Goal: Transaction & Acquisition: Purchase product/service

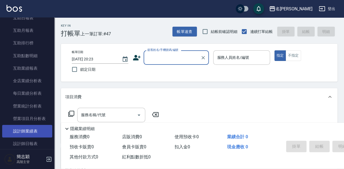
scroll to position [276, 0]
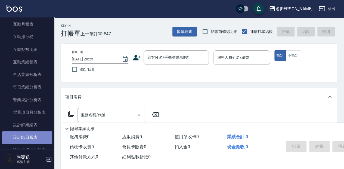
click at [32, 137] on link "設計師日報表" at bounding box center [27, 137] width 50 height 12
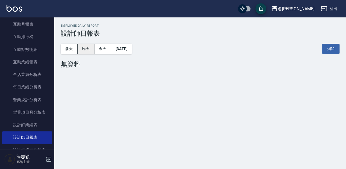
click at [84, 47] on button "昨天" at bounding box center [86, 49] width 17 height 10
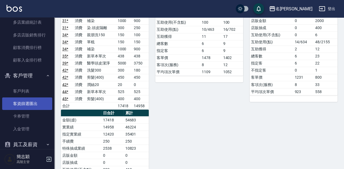
scroll to position [729, 0]
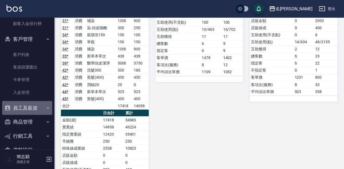
click at [29, 106] on button "員工及薪資" at bounding box center [27, 108] width 50 height 14
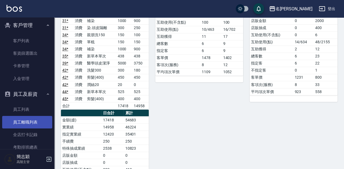
scroll to position [765, 0]
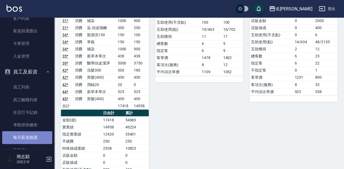
click at [37, 136] on link "每月薪資維護" at bounding box center [27, 137] width 50 height 12
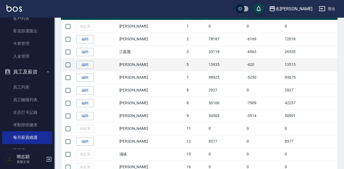
scroll to position [145, 0]
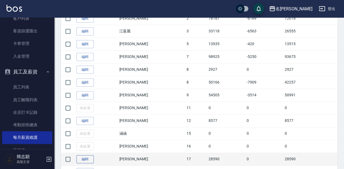
click at [88, 156] on link "編輯" at bounding box center [84, 159] width 17 height 8
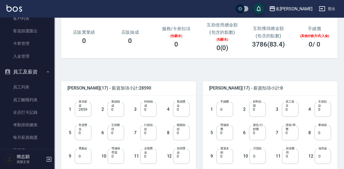
scroll to position [90, 0]
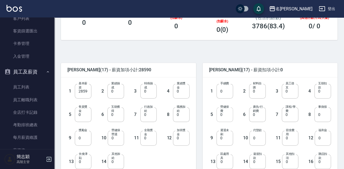
click at [222, 113] on input "0" at bounding box center [224, 114] width 17 height 15
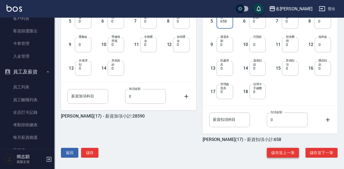
scroll to position [184, 0]
type input "658"
click at [93, 151] on button "儲存" at bounding box center [89, 152] width 17 height 10
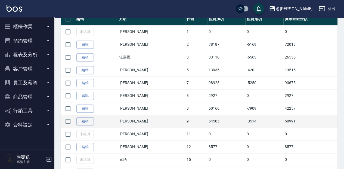
scroll to position [127, 0]
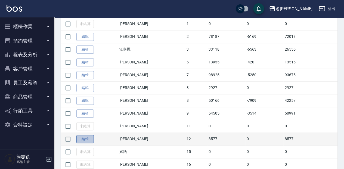
click at [85, 138] on link "編輯" at bounding box center [84, 139] width 17 height 8
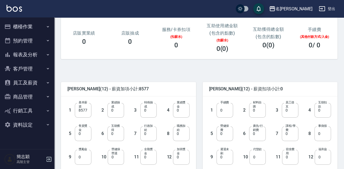
scroll to position [72, 0]
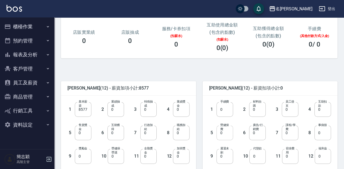
click at [223, 133] on input "0" at bounding box center [224, 132] width 17 height 15
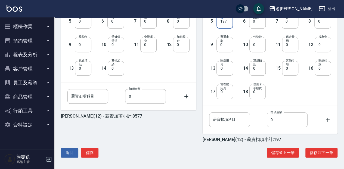
scroll to position [184, 0]
type input "197"
click at [90, 153] on button "儲存" at bounding box center [89, 152] width 17 height 10
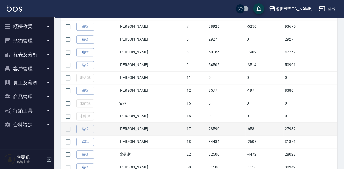
scroll to position [181, 0]
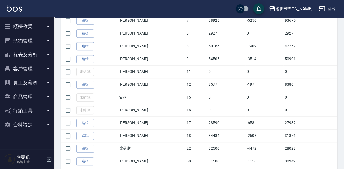
click at [29, 28] on button "櫃檯作業" at bounding box center [27, 27] width 50 height 14
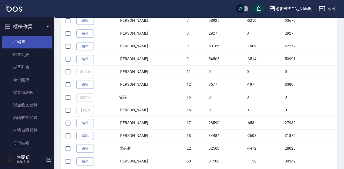
click at [30, 46] on link "打帳單" at bounding box center [27, 42] width 50 height 12
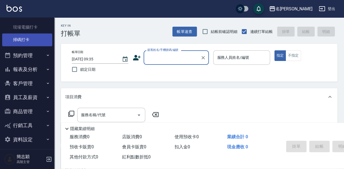
scroll to position [144, 0]
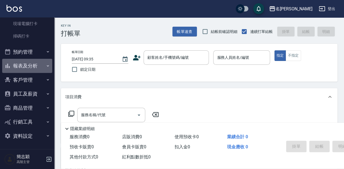
click at [32, 64] on button "報表及分析" at bounding box center [27, 66] width 50 height 14
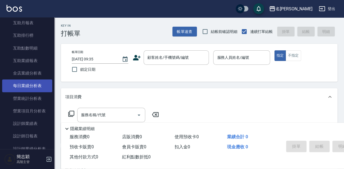
scroll to position [289, 0]
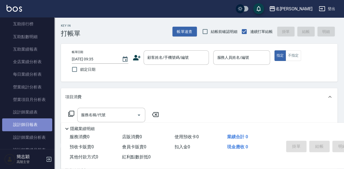
click at [30, 126] on link "設計師日報表" at bounding box center [27, 124] width 50 height 12
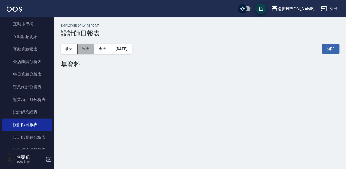
click at [89, 48] on button "昨天" at bounding box center [86, 49] width 17 height 10
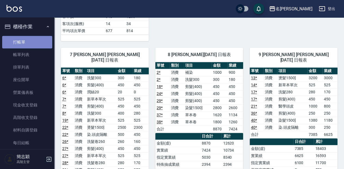
click at [29, 41] on link "打帳單" at bounding box center [27, 42] width 50 height 12
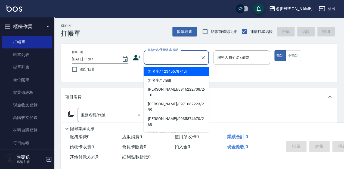
click at [165, 60] on input "顧客姓名/手機號碼/編號" at bounding box center [172, 58] width 52 height 10
click at [166, 71] on li "無名字/ 12345678 /null" at bounding box center [175, 71] width 65 height 9
click at [166, 71] on div "帳單日期 2025/10/05 11:07 鎖定日期 顧客姓名/手機號碼/編號 顧客姓名/手機號碼/編號 服務人員姓名/編號 服務人員姓名/編號 指定 不指定" at bounding box center [198, 62] width 263 height 25
type input "無名字/ 12345678 /null"
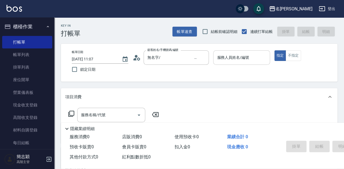
click at [225, 59] on input "服務人員姓名/編號" at bounding box center [241, 58] width 52 height 10
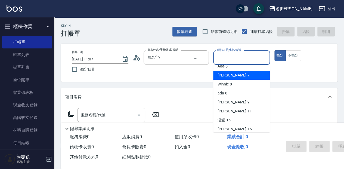
scroll to position [36, 0]
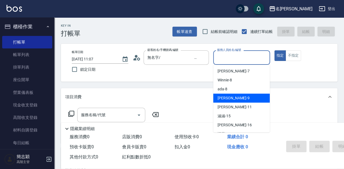
click at [231, 100] on div "Anna -9" at bounding box center [241, 97] width 56 height 9
type input "Anna-9"
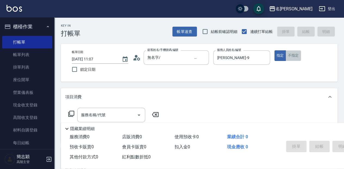
click at [292, 56] on button "不指定" at bounding box center [292, 55] width 15 height 11
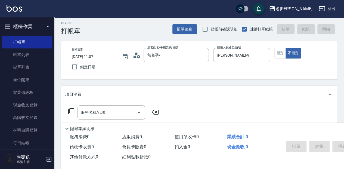
scroll to position [18, 0]
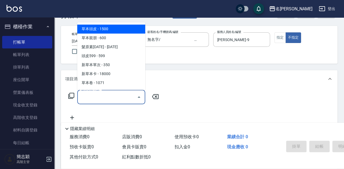
click at [123, 95] on input "服務名稱/代號" at bounding box center [107, 97] width 55 height 10
click at [124, 95] on input "服務名稱/代號" at bounding box center [107, 97] width 55 height 10
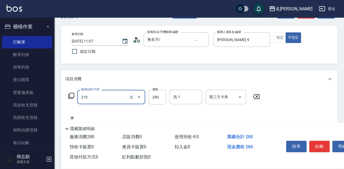
type input "洗髮280(219)"
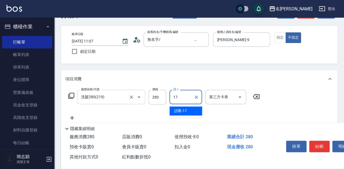
type input "語蕎-17"
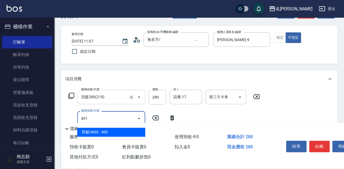
type input "剪髮(400)(401)"
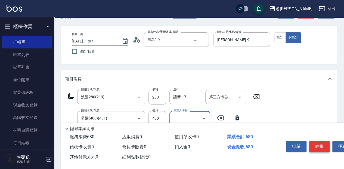
click at [322, 144] on button "結帳" at bounding box center [319, 145] width 20 height 11
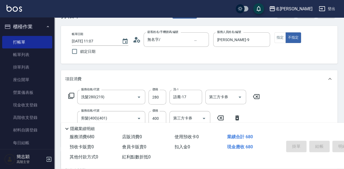
type input "2025/10/05 11:08"
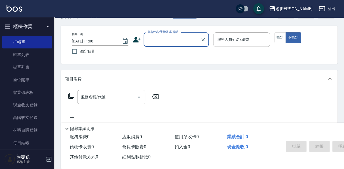
click at [156, 40] on input "顧客姓名/手機號碼/編號" at bounding box center [172, 40] width 52 height 10
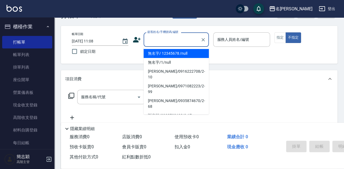
click at [155, 43] on input "顧客姓名/手機號碼/編號" at bounding box center [172, 40] width 52 height 10
click at [152, 52] on li "無名字/ 12345678 /null" at bounding box center [175, 53] width 65 height 9
type input "無名字/ 12345678 /null"
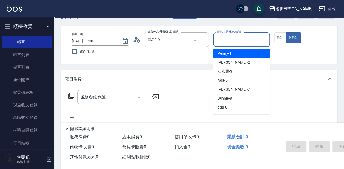
drag, startPoint x: 231, startPoint y: 40, endPoint x: 231, endPoint y: 54, distance: 13.6
click at [231, 40] on input "服務人員姓名/編號" at bounding box center [241, 40] width 52 height 10
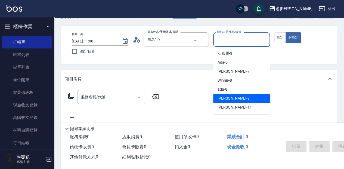
click at [226, 98] on span "Anna -9" at bounding box center [233, 98] width 32 height 6
type input "Anna-9"
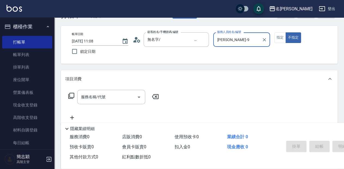
scroll to position [36, 0]
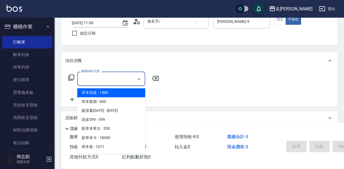
click at [107, 78] on input "服務名稱/代號" at bounding box center [107, 79] width 55 height 10
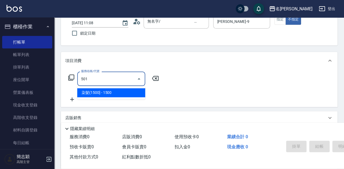
type input "染髮(1500](501)"
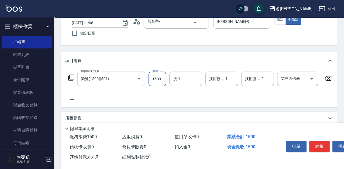
drag, startPoint x: 160, startPoint y: 78, endPoint x: 147, endPoint y: 79, distance: 13.3
click at [147, 78] on div "服務名稱/代號 染髮(1500](501) 服務名稱/代號 價格 1500 價格 洗-1 洗-1 技術協助-1 技術協助-1 技術協助-2 技術協助-2 第三…" at bounding box center [199, 78] width 269 height 15
click at [162, 80] on input "1500" at bounding box center [157, 78] width 18 height 15
type input "10009"
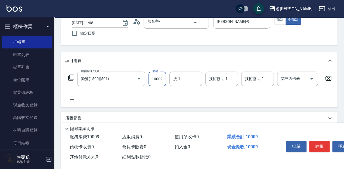
scroll to position [0, 0]
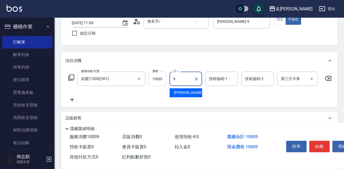
type input "Anna-9"
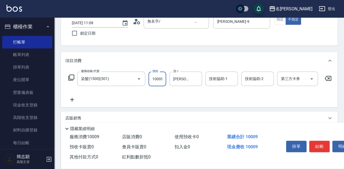
click at [163, 79] on input "10009" at bounding box center [157, 78] width 18 height 15
type input "1000"
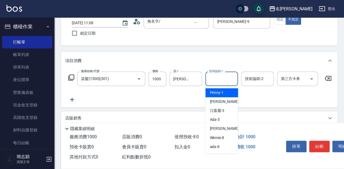
click at [223, 81] on input "技術協助-1" at bounding box center [221, 79] width 28 height 10
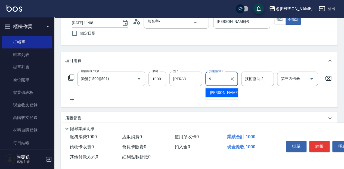
type input "Anna-9"
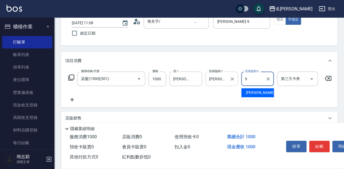
type input "Anna-9"
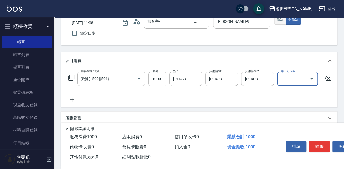
click at [276, 18] on button "指定" at bounding box center [280, 19] width 12 height 11
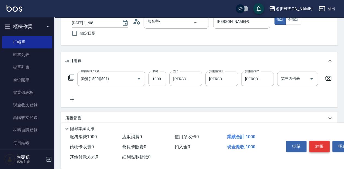
drag, startPoint x: 312, startPoint y: 144, endPoint x: 308, endPoint y: 142, distance: 4.6
click at [312, 144] on button "結帳" at bounding box center [319, 145] width 20 height 11
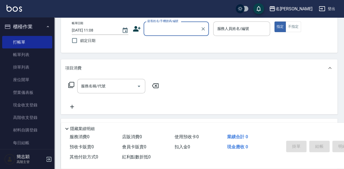
scroll to position [18, 0]
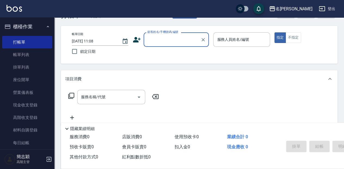
click at [158, 34] on label "顧客姓名/手機號碼/編號" at bounding box center [162, 32] width 31 height 4
click at [158, 35] on input "顧客姓名/手機號碼/編號" at bounding box center [172, 40] width 52 height 10
click at [156, 44] on div "顧客姓名/手機號碼/編號" at bounding box center [175, 39] width 65 height 14
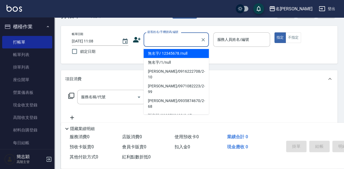
click at [155, 54] on li "無名字/ 12345678 /null" at bounding box center [175, 53] width 65 height 9
type input "無名字/ 12345678 /null"
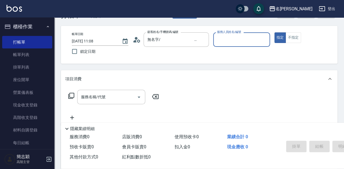
click at [245, 41] on input "服務人員姓名/編號" at bounding box center [241, 40] width 52 height 10
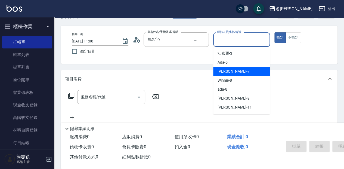
scroll to position [36, 0]
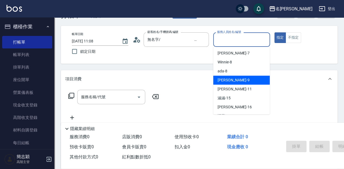
click at [239, 81] on div "Anna -9" at bounding box center [241, 79] width 56 height 9
type input "Anna-9"
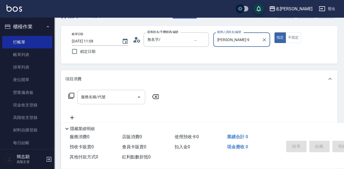
click at [121, 99] on input "服務名稱/代號" at bounding box center [107, 97] width 55 height 10
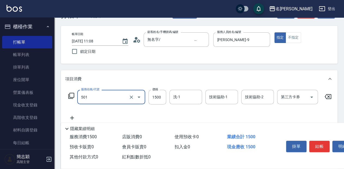
type input "染髮(1500](501)"
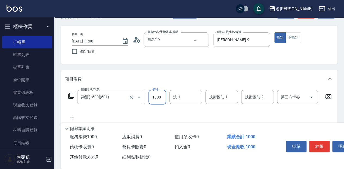
type input "1000"
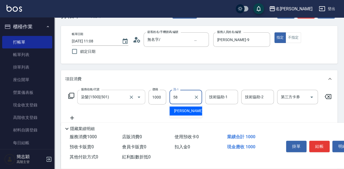
type input "莫娜-58"
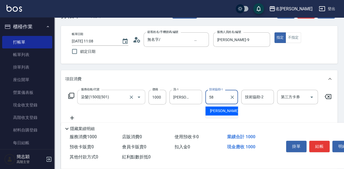
type input "莫娜-58"
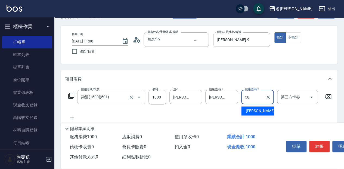
type input "莫娜-58"
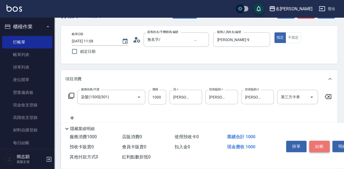
click at [313, 144] on button "結帳" at bounding box center [319, 145] width 20 height 11
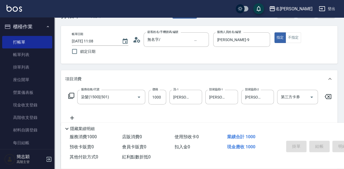
type input "2025/10/05 11:09"
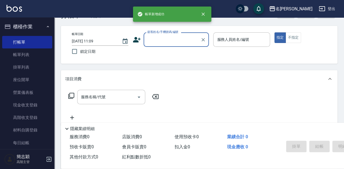
scroll to position [0, 0]
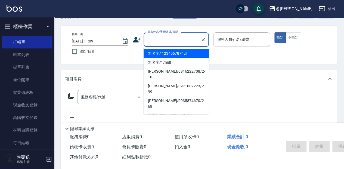
click at [169, 40] on input "顧客姓名/手機號碼/編號" at bounding box center [172, 40] width 52 height 10
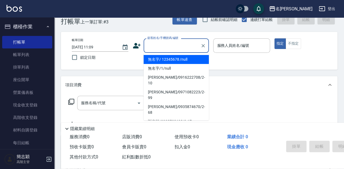
scroll to position [18, 0]
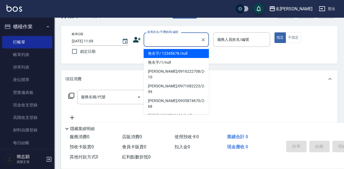
click at [168, 54] on li "無名字/ 12345678 /null" at bounding box center [175, 53] width 65 height 9
type input "無名字/ 12345678 /null"
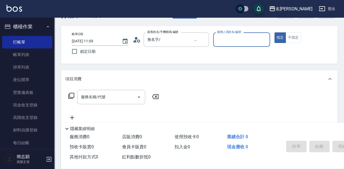
click at [233, 32] on label "服務人員姓名/編號" at bounding box center [229, 32] width 24 height 4
click at [233, 35] on input "服務人員姓名/編號" at bounding box center [241, 40] width 52 height 10
click at [233, 43] on input "服務人員姓名/編號" at bounding box center [241, 40] width 52 height 10
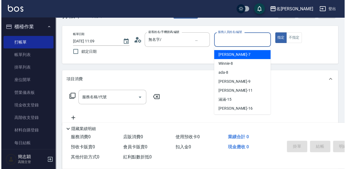
scroll to position [36, 0]
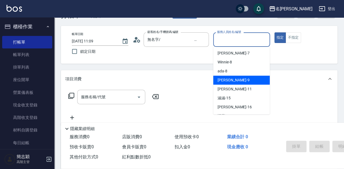
click at [231, 77] on div "Anna -9" at bounding box center [241, 79] width 56 height 9
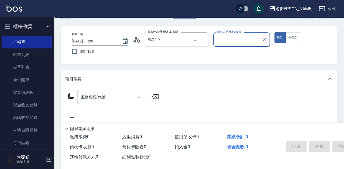
type input "Anna-9"
click at [111, 98] on input "服務名稱/代號" at bounding box center [107, 97] width 55 height 10
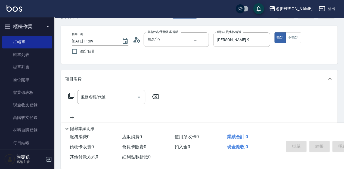
click at [72, 94] on icon at bounding box center [71, 95] width 7 height 7
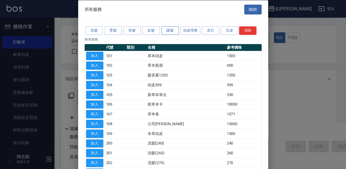
click at [175, 33] on button "護髮" at bounding box center [170, 30] width 17 height 8
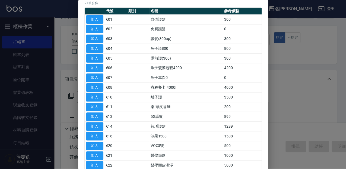
click at [158, 113] on td "5G護髮" at bounding box center [186, 117] width 74 height 10
click at [158, 116] on td "5G護髮" at bounding box center [186, 117] width 74 height 10
click at [159, 116] on td "5G護髮" at bounding box center [186, 117] width 74 height 10
click at [159, 115] on td "5G護髮" at bounding box center [186, 117] width 74 height 10
click at [97, 114] on button "加入" at bounding box center [94, 116] width 17 height 8
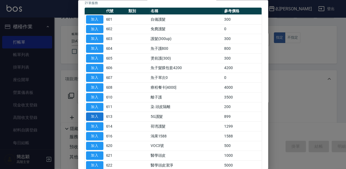
type input "5G護髮(613)"
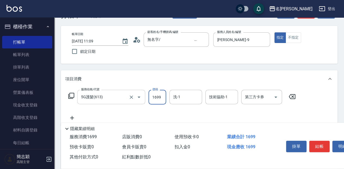
type input "1699"
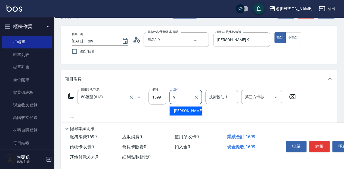
type input "Anna-9"
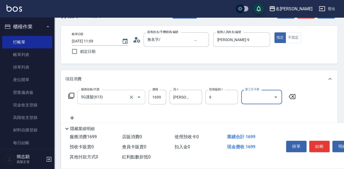
type input "Anna-9"
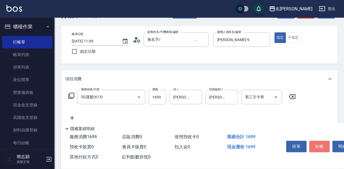
drag, startPoint x: 327, startPoint y: 145, endPoint x: 322, endPoint y: 139, distance: 7.9
click at [323, 141] on button "結帳" at bounding box center [319, 145] width 20 height 11
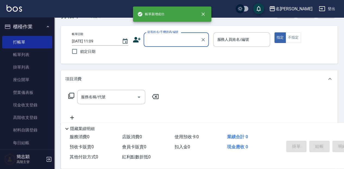
scroll to position [0, 0]
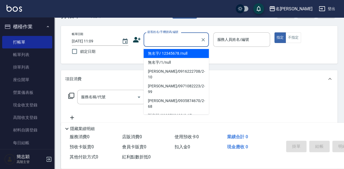
click at [178, 39] on input "顧客姓名/手機號碼/編號" at bounding box center [172, 40] width 52 height 10
click at [187, 53] on li "無名字/ 12345678 /null" at bounding box center [175, 53] width 65 height 9
type input "無名字/ 12345678 /null"
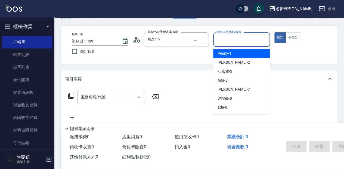
click at [242, 41] on input "服務人員姓名/編號" at bounding box center [241, 40] width 52 height 10
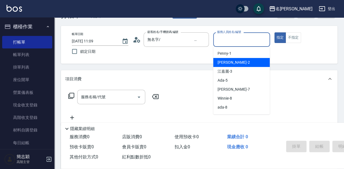
click at [244, 61] on div "Julie -2" at bounding box center [241, 62] width 56 height 9
type input "Julie-2"
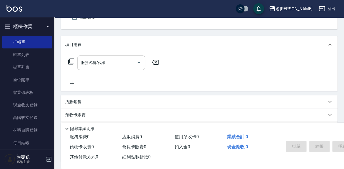
scroll to position [54, 0]
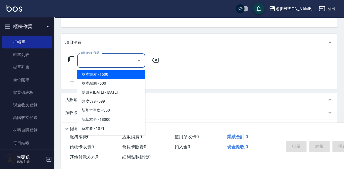
click at [119, 59] on input "服務名稱/代號" at bounding box center [107, 61] width 55 height 10
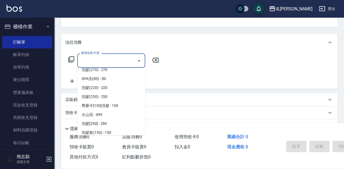
scroll to position [109, 0]
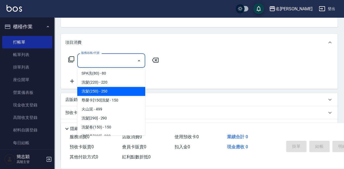
click at [127, 92] on span "洗髮(250) - 250" at bounding box center [111, 91] width 68 height 9
type input "洗髮(250)(205)"
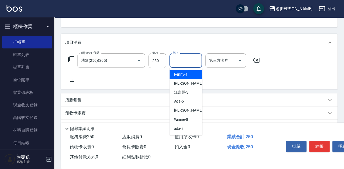
click at [189, 60] on input "洗-1" at bounding box center [186, 61] width 28 height 10
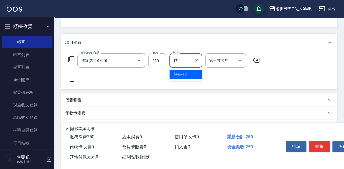
click at [185, 73] on span "語蕎 -17" at bounding box center [180, 74] width 13 height 6
type input "語蕎-17"
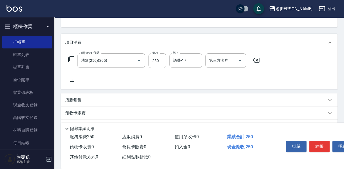
click at [73, 81] on icon at bounding box center [72, 81] width 4 height 4
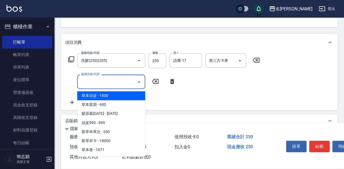
click at [107, 78] on input "服務名稱/代號" at bounding box center [107, 82] width 55 height 10
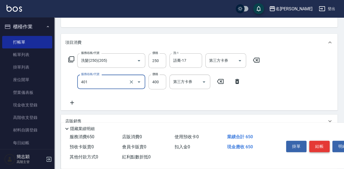
type input "剪髮(400)(401)"
click at [318, 143] on button "結帳" at bounding box center [319, 145] width 20 height 11
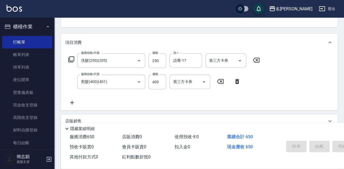
scroll to position [8, 0]
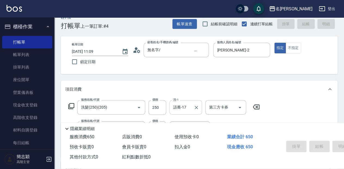
type input "2025/10/05 11:31"
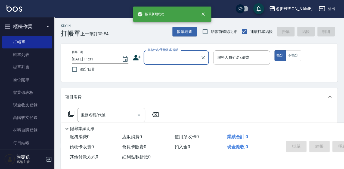
scroll to position [0, 0]
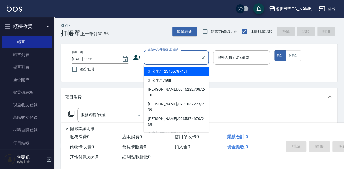
click at [182, 56] on input "顧客姓名/手機號碼/編號" at bounding box center [172, 58] width 52 height 10
click at [183, 69] on li "無名字/ 12345678 /null" at bounding box center [175, 71] width 65 height 9
type input "無名字/ 12345678 /null"
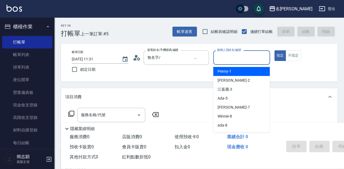
click at [236, 56] on input "服務人員姓名/編號" at bounding box center [241, 58] width 52 height 10
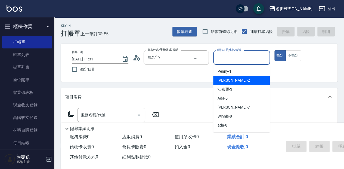
click at [235, 81] on div "Julie -2" at bounding box center [241, 80] width 56 height 9
type input "Julie-2"
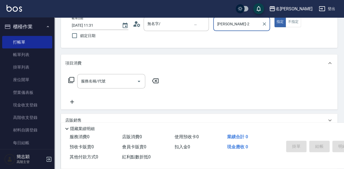
scroll to position [36, 0]
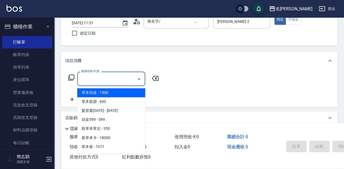
click at [119, 81] on input "服務名稱/代號" at bounding box center [107, 79] width 55 height 10
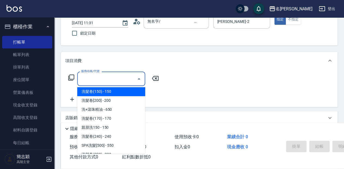
scroll to position [163, 0]
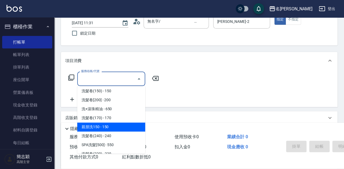
click at [114, 124] on span "親朋洗150 - 150" at bounding box center [111, 126] width 68 height 9
type input "親朋洗150(213)"
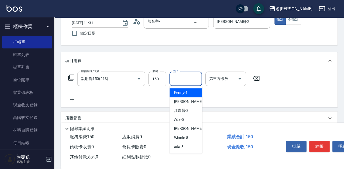
click at [180, 78] on input "洗-1" at bounding box center [186, 79] width 28 height 10
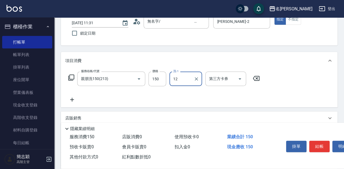
scroll to position [54, 0]
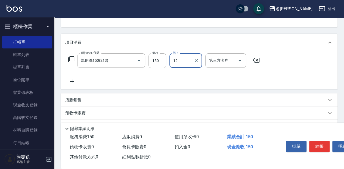
type input "12"
click at [73, 83] on icon at bounding box center [72, 81] width 14 height 7
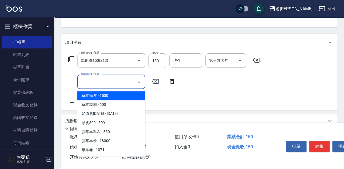
click at [109, 79] on input "服務名稱/代號" at bounding box center [107, 82] width 55 height 10
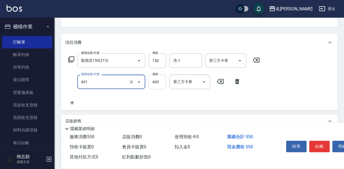
type input "剪髮(400)(401)"
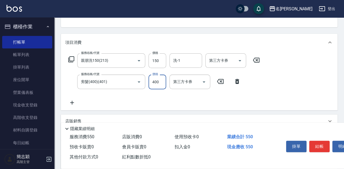
click at [158, 81] on input "400" at bounding box center [157, 81] width 18 height 15
type input "350"
click at [320, 147] on button "結帳" at bounding box center [319, 145] width 20 height 11
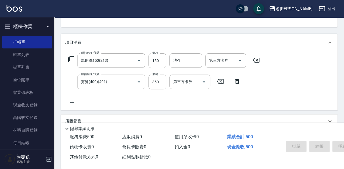
type input "2025/10/05 11:33"
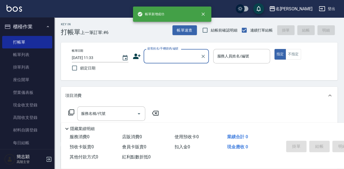
scroll to position [0, 0]
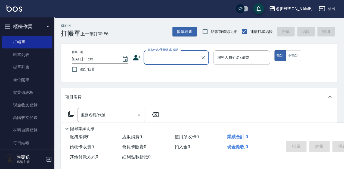
click at [156, 58] on input "顧客姓名/手機號碼/編號" at bounding box center [172, 58] width 52 height 10
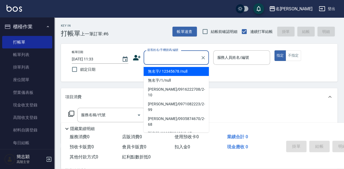
click at [159, 74] on li "無名字/ 12345678 /null" at bounding box center [175, 71] width 65 height 9
type input "無名字/ 12345678 /null"
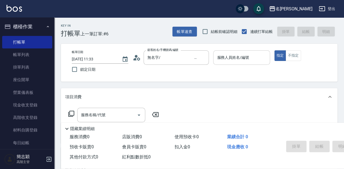
click at [224, 64] on div "服務人員姓名/編號 服務人員姓名/編號" at bounding box center [241, 60] width 56 height 20
click at [224, 62] on input "服務人員姓名/編號" at bounding box center [241, 58] width 52 height 10
click at [223, 62] on input "服務人員姓名/編號" at bounding box center [241, 58] width 52 height 10
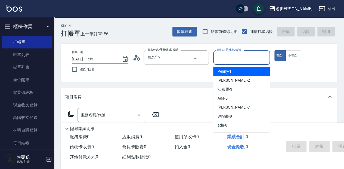
click at [225, 57] on input "服務人員姓名/編號" at bounding box center [241, 58] width 52 height 10
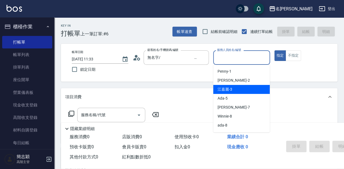
click at [223, 91] on span "江嘉麗 -3" at bounding box center [224, 89] width 15 height 6
type input "江嘉麗-3"
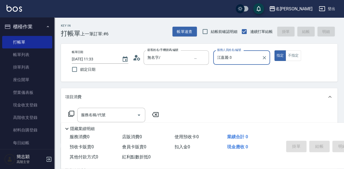
drag, startPoint x: 130, startPoint y: 112, endPoint x: 154, endPoint y: 107, distance: 24.5
click at [129, 113] on input "服務名稱/代號" at bounding box center [107, 115] width 55 height 10
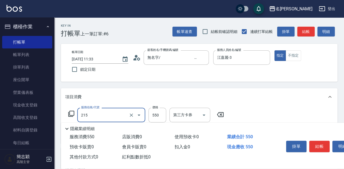
type input "SPA洗髮[500](215)"
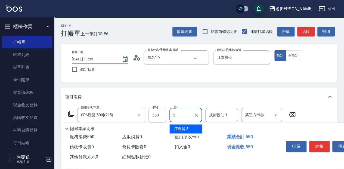
type input "江嘉麗-3"
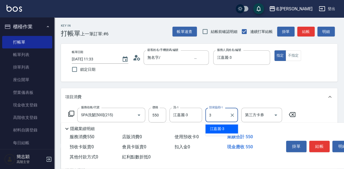
type input "江嘉麗-3"
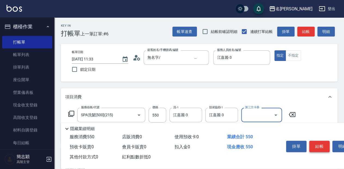
click at [314, 145] on button "結帳" at bounding box center [319, 145] width 20 height 11
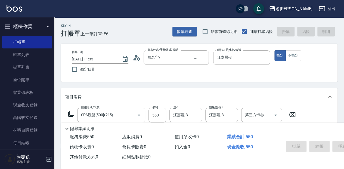
type input "2025/10/05 12:46"
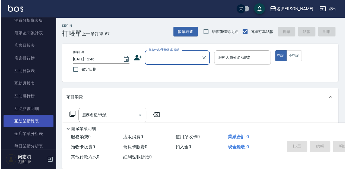
scroll to position [235, 0]
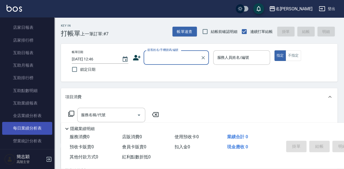
click at [37, 133] on link "每日業績分析表" at bounding box center [27, 128] width 50 height 12
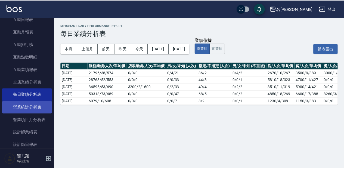
scroll to position [272, 0]
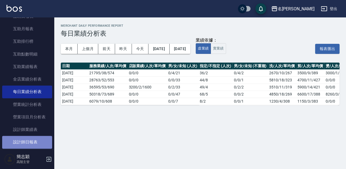
click at [34, 144] on link "設計師日報表" at bounding box center [27, 142] width 50 height 12
click at [33, 144] on link "設計師日報表" at bounding box center [27, 142] width 50 height 12
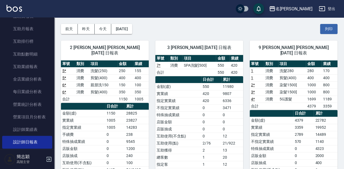
scroll to position [14, 0]
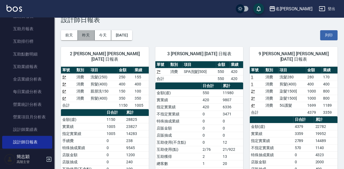
click at [92, 36] on button "昨天" at bounding box center [86, 35] width 17 height 10
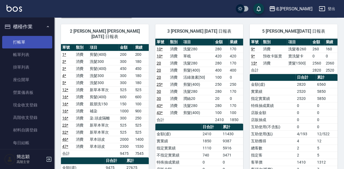
drag, startPoint x: 34, startPoint y: 42, endPoint x: 37, endPoint y: 41, distance: 3.2
click at [34, 42] on link "打帳單" at bounding box center [27, 42] width 50 height 12
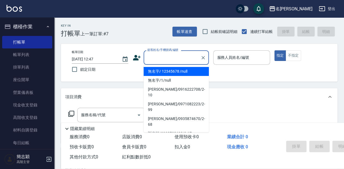
click at [191, 60] on input "顧客姓名/手機號碼/編號" at bounding box center [172, 58] width 52 height 10
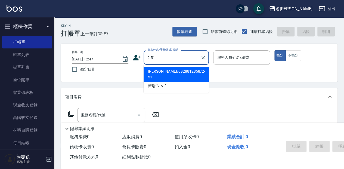
click at [191, 73] on li "林秋香/0928812858/2-51" at bounding box center [175, 74] width 65 height 15
type input "林秋香/0928812858/2-51"
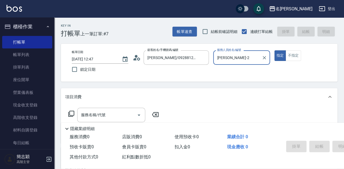
type input "Julie-2"
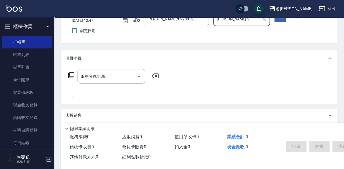
scroll to position [54, 0]
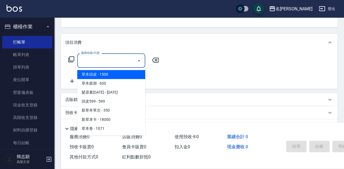
click at [109, 63] on input "服務名稱/代號" at bounding box center [107, 61] width 55 height 10
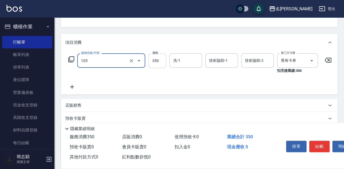
type input "新草本單次(105)"
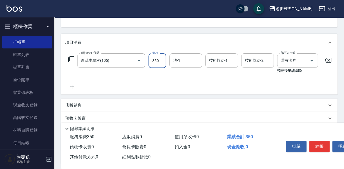
click at [155, 58] on input "350" at bounding box center [157, 60] width 18 height 15
type input "600"
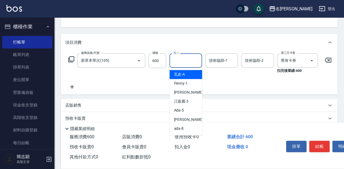
click at [187, 59] on input "洗-1" at bounding box center [186, 61] width 28 height 10
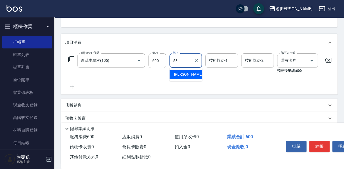
click at [188, 74] on div "莫娜 -58" at bounding box center [185, 74] width 33 height 9
type input "莫娜-58"
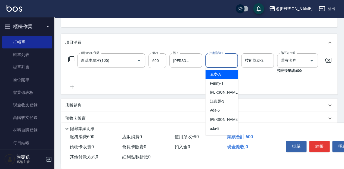
click at [225, 61] on input "技術協助-1" at bounding box center [221, 61] width 28 height 10
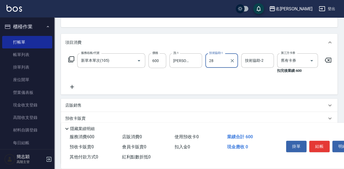
type input "2"
click at [227, 74] on div "莫娜 -58" at bounding box center [221, 74] width 33 height 9
type input "莫娜-58"
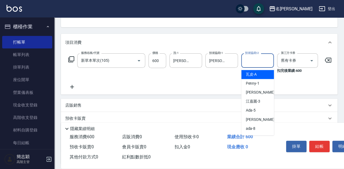
click at [255, 59] on input "技術協助-2" at bounding box center [257, 61] width 28 height 10
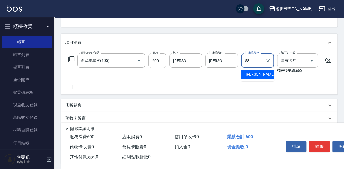
click at [260, 73] on div "莫娜 -58" at bounding box center [257, 74] width 33 height 9
type input "莫娜-58"
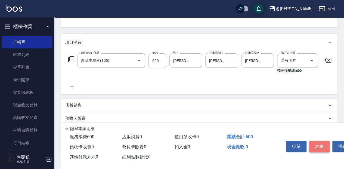
click at [321, 141] on button "結帳" at bounding box center [319, 145] width 20 height 11
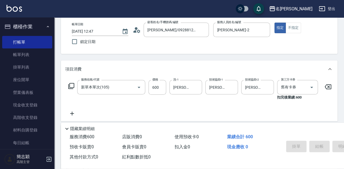
type input "2025/10/05 13:21"
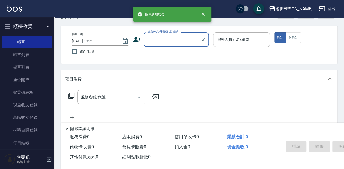
scroll to position [0, 0]
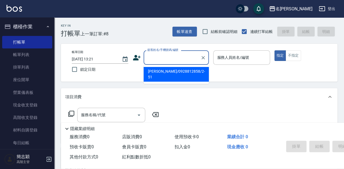
click at [158, 58] on input "顧客姓名/手機號碼/編號" at bounding box center [172, 58] width 52 height 10
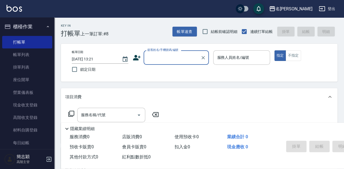
click at [174, 57] on input "顧客姓名/手機號碼/編號" at bounding box center [172, 58] width 52 height 10
click at [200, 56] on icon "Clear" at bounding box center [202, 57] width 5 height 5
click at [184, 60] on input "顧客姓名/手機號碼/編號" at bounding box center [172, 58] width 52 height 10
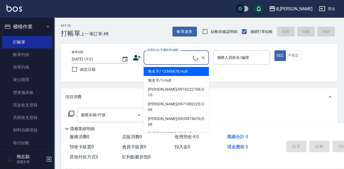
click at [184, 60] on input "顧客姓名/手機號碼/編號" at bounding box center [169, 58] width 47 height 10
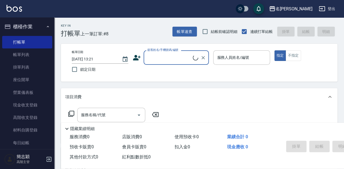
click at [184, 60] on input "顧客姓名/手機號碼/編號" at bounding box center [169, 58] width 47 height 10
click at [182, 63] on div "顧客姓名/手機號碼/編號" at bounding box center [175, 57] width 65 height 14
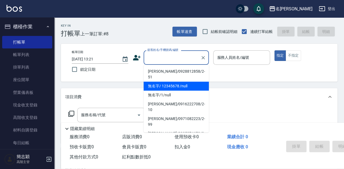
click at [194, 82] on li "無名字/ 12345678 /null" at bounding box center [175, 85] width 65 height 9
type input "無名字/ 12345678 /null"
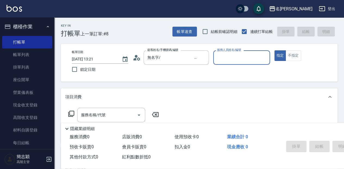
drag, startPoint x: 223, startPoint y: 55, endPoint x: 224, endPoint y: 60, distance: 4.4
click at [223, 55] on input "服務人員姓名/編號" at bounding box center [241, 58] width 52 height 10
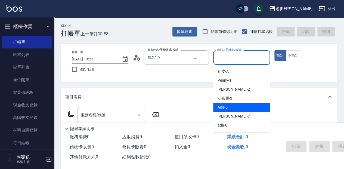
click at [232, 107] on div "Ada -5" at bounding box center [241, 107] width 56 height 9
type input "Ada-5"
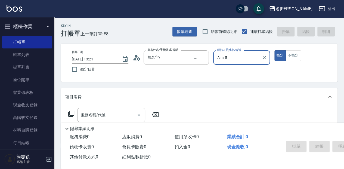
click at [71, 113] on icon at bounding box center [71, 113] width 7 height 7
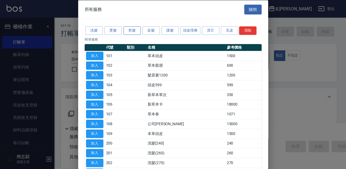
click at [136, 30] on button "剪髮" at bounding box center [132, 30] width 17 height 8
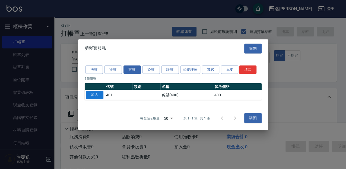
click at [95, 95] on button "加入" at bounding box center [94, 94] width 17 height 8
type input "剪髮(400)(401)"
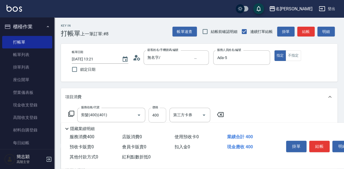
click at [162, 116] on input "400" at bounding box center [157, 115] width 18 height 15
type input "680"
click at [314, 144] on button "結帳" at bounding box center [319, 145] width 20 height 11
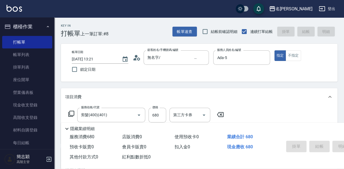
type input "2025/10/05 13:37"
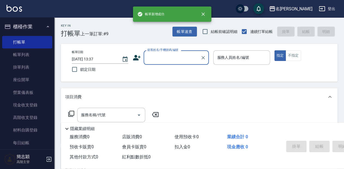
click at [178, 58] on input "顧客姓名/手機號碼/編號" at bounding box center [172, 58] width 52 height 10
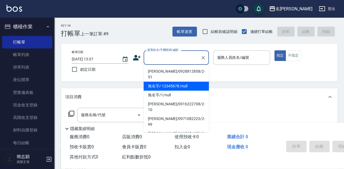
click at [177, 81] on li "無名字/ 12345678 /null" at bounding box center [175, 85] width 65 height 9
type input "無名字/ 12345678 /null"
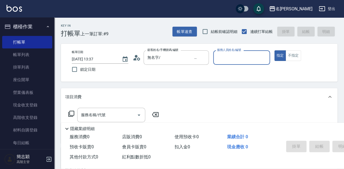
click at [221, 55] on input "服務人員姓名/編號" at bounding box center [241, 58] width 52 height 10
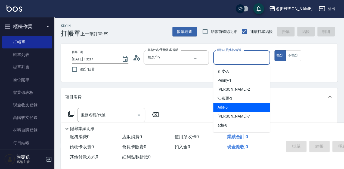
click at [231, 108] on div "Ada -5" at bounding box center [241, 107] width 56 height 9
type input "Ada-5"
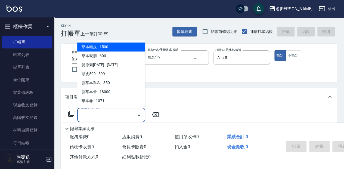
click at [107, 114] on input "服務名稱/代號" at bounding box center [107, 115] width 55 height 10
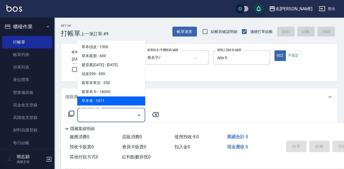
click at [72, 113] on icon at bounding box center [71, 113] width 7 height 7
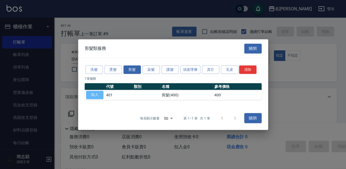
click at [96, 95] on button "加入" at bounding box center [94, 94] width 17 height 8
type input "剪髮(400)(401)"
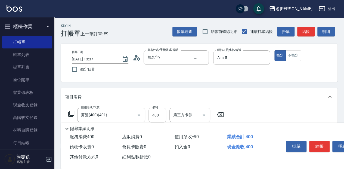
click at [158, 115] on input "400" at bounding box center [157, 115] width 18 height 15
type input "680"
click at [319, 144] on button "結帳" at bounding box center [319, 145] width 20 height 11
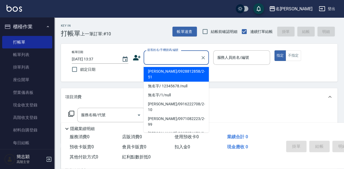
click at [178, 57] on input "顧客姓名/手機號碼/編號" at bounding box center [172, 58] width 52 height 10
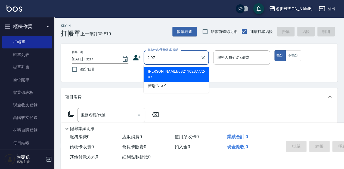
click at [184, 72] on li "周靖雯/0921102877/2-97" at bounding box center [175, 74] width 65 height 15
type input "周靖雯/0921102877/2-97"
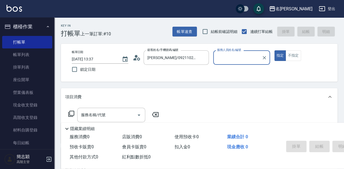
type input "Julie-2"
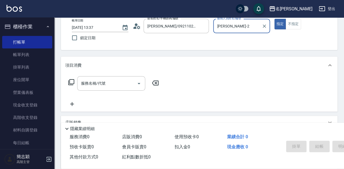
scroll to position [36, 0]
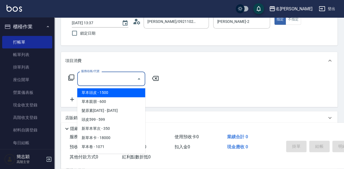
click at [109, 78] on input "服務名稱/代號" at bounding box center [107, 79] width 55 height 10
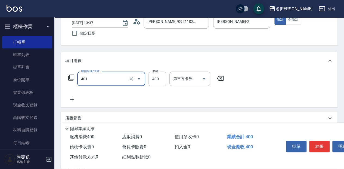
type input "剪髮(400)(401)"
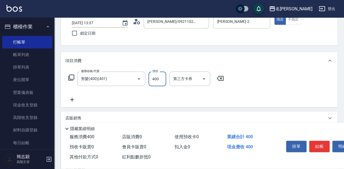
click at [159, 78] on input "400" at bounding box center [157, 78] width 18 height 15
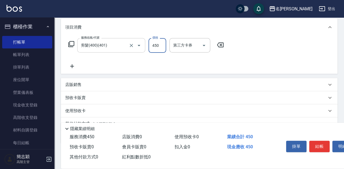
scroll to position [72, 0]
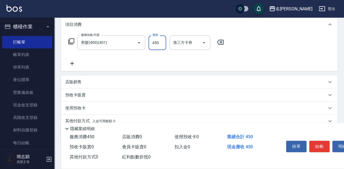
type input "450"
click at [71, 64] on icon at bounding box center [72, 63] width 14 height 7
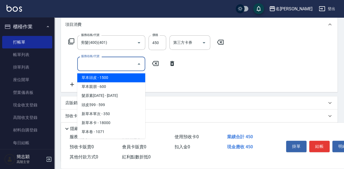
click at [118, 66] on input "服務名稱/代號" at bounding box center [107, 64] width 55 height 10
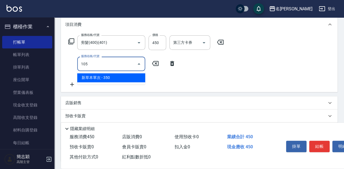
click at [130, 78] on span "新草本單次 - 350" at bounding box center [111, 77] width 68 height 9
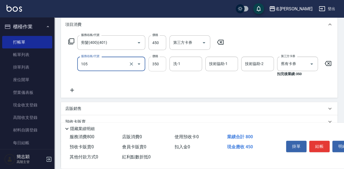
type input "新草本單次(105)"
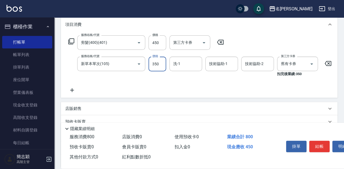
click at [159, 64] on input "350" at bounding box center [157, 63] width 18 height 15
click at [158, 64] on input "350" at bounding box center [157, 63] width 18 height 15
click at [158, 64] on input "350525" at bounding box center [157, 63] width 18 height 15
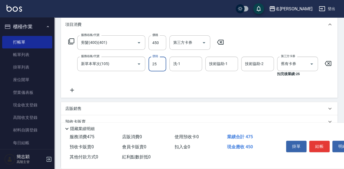
click at [158, 64] on input "25" at bounding box center [157, 63] width 18 height 15
click at [155, 63] on input "5525" at bounding box center [157, 63] width 18 height 15
type input "525"
click at [194, 62] on input "洗-1" at bounding box center [186, 64] width 28 height 10
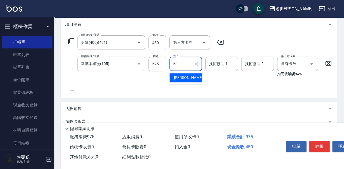
drag, startPoint x: 198, startPoint y: 75, endPoint x: 212, endPoint y: 64, distance: 18.2
click at [198, 75] on div "莫娜 -58" at bounding box center [185, 77] width 33 height 9
type input "莫娜-58"
click at [214, 62] on input "技術協助-1" at bounding box center [221, 64] width 28 height 10
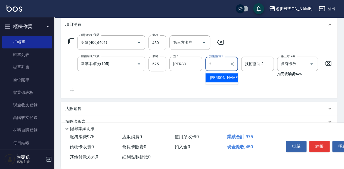
click at [219, 80] on span "Julie -2" at bounding box center [225, 78] width 32 height 6
type input "Julie-2"
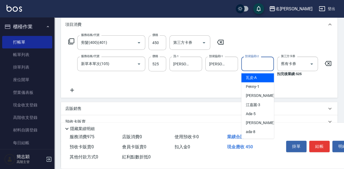
click at [250, 63] on input "技術協助-2" at bounding box center [257, 64] width 28 height 10
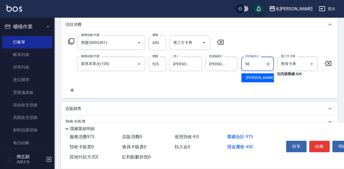
click at [259, 77] on div "莫娜 -58" at bounding box center [257, 77] width 33 height 9
type input "莫娜-58"
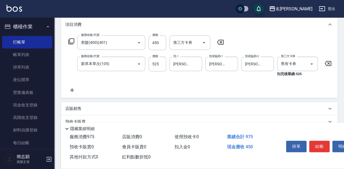
click at [74, 91] on icon at bounding box center [72, 90] width 14 height 7
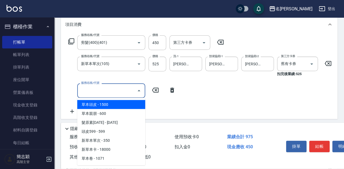
click at [124, 90] on input "服務名稱/代號" at bounding box center [107, 91] width 55 height 10
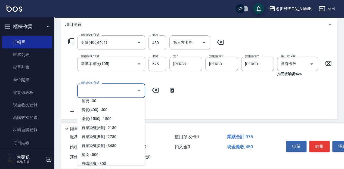
scroll to position [380, 0]
click at [126, 102] on span "補燙 - 30" at bounding box center [111, 100] width 68 height 9
type input "補燙(315)"
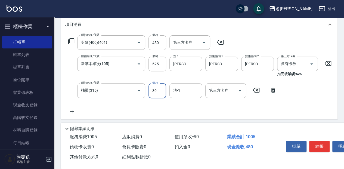
click at [158, 90] on input "30" at bounding box center [157, 90] width 18 height 15
type input "800"
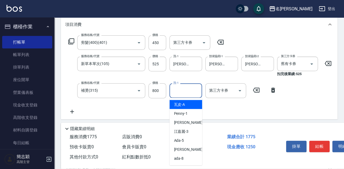
click at [183, 90] on input "洗-1" at bounding box center [186, 91] width 28 height 10
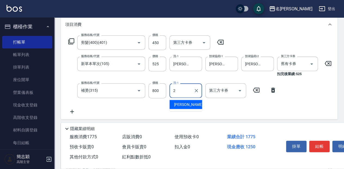
click at [190, 103] on div "Julie -2" at bounding box center [185, 104] width 33 height 9
type input "Julie-2"
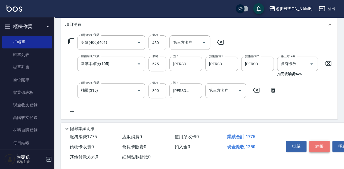
click at [322, 143] on button "結帳" at bounding box center [319, 145] width 20 height 11
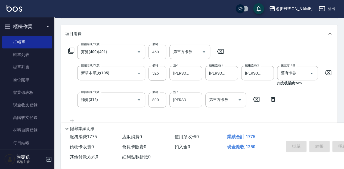
type input "2025/10/05 13:58"
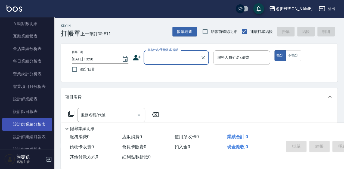
scroll to position [308, 0]
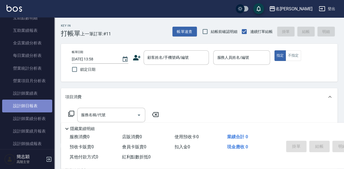
click at [45, 105] on link "設計師日報表" at bounding box center [27, 105] width 50 height 12
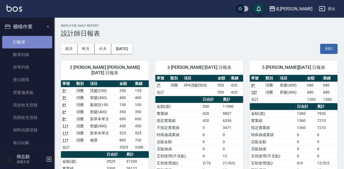
click at [41, 41] on link "打帳單" at bounding box center [27, 42] width 50 height 12
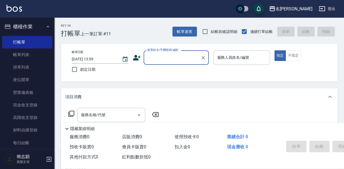
click at [152, 56] on input "顧客姓名/手機號碼/編號" at bounding box center [172, 58] width 52 height 10
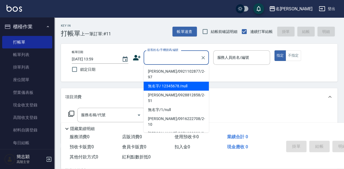
click at [160, 81] on li "無名字/ 12345678 /null" at bounding box center [175, 85] width 65 height 9
type input "無名字/ 12345678 /null"
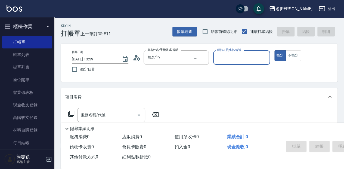
click at [223, 56] on input "服務人員姓名/編號" at bounding box center [241, 58] width 52 height 10
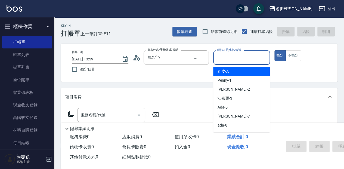
click at [225, 72] on span "瓦皮 -A" at bounding box center [222, 71] width 11 height 6
type input "瓦皮-A"
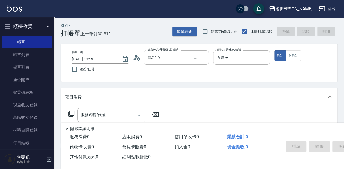
click at [86, 126] on p "隱藏業績明細" at bounding box center [82, 129] width 24 height 6
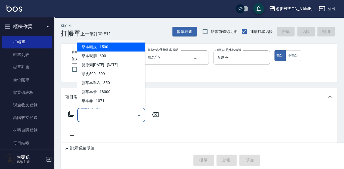
click at [84, 116] on input "服務名稱/代號" at bounding box center [107, 115] width 55 height 10
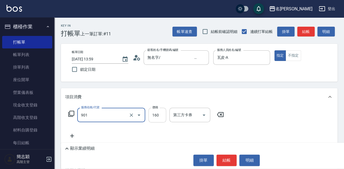
type input "修手(901)"
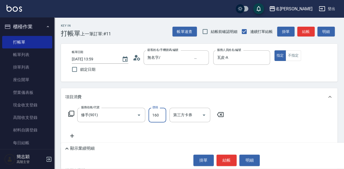
click at [152, 113] on input "160" at bounding box center [157, 115] width 18 height 15
type input "760"
click at [231, 160] on button "結帳" at bounding box center [226, 159] width 20 height 11
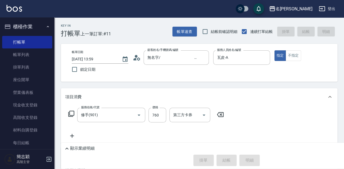
type input "2025/10/05 14:49"
